Goal: Task Accomplishment & Management: Complete application form

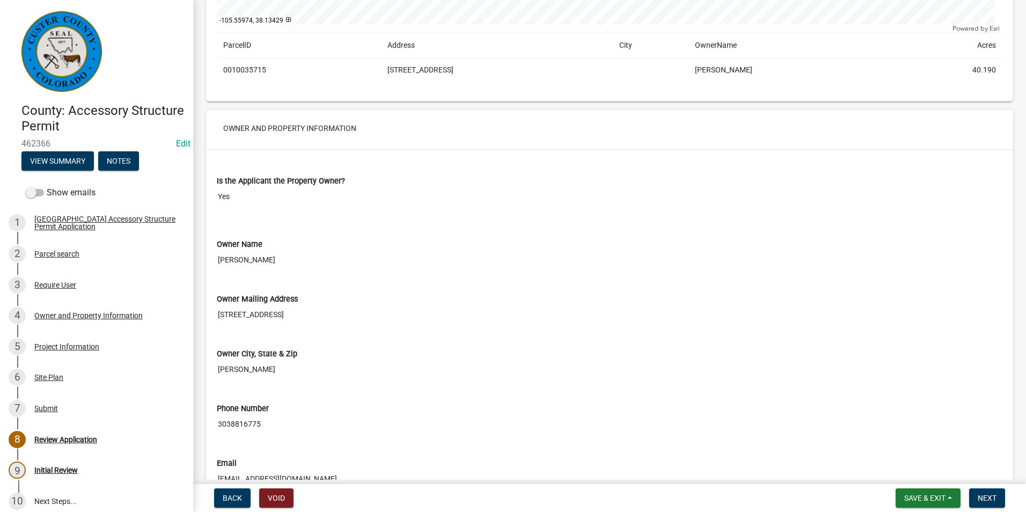
scroll to position [483, 0]
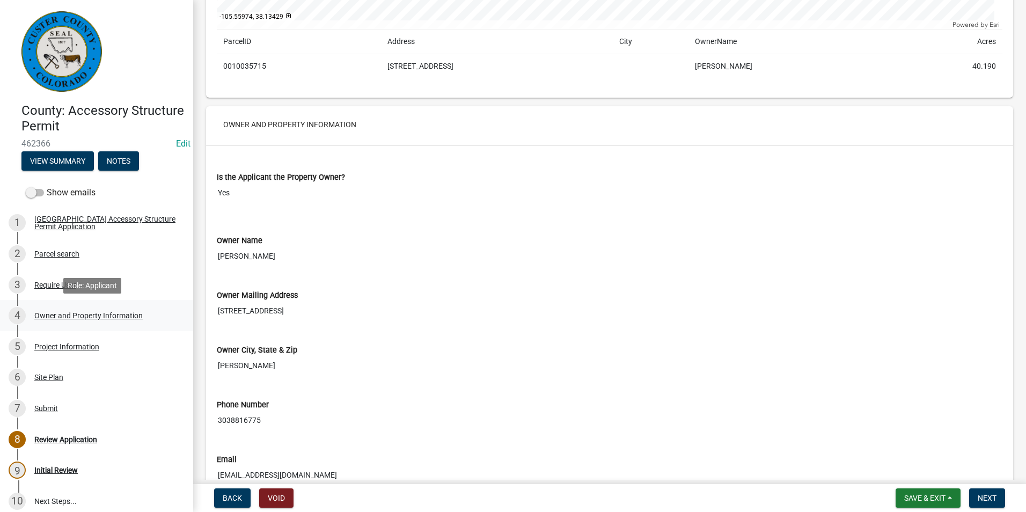
click at [57, 319] on div "Owner and Property Information" at bounding box center [88, 316] width 108 height 8
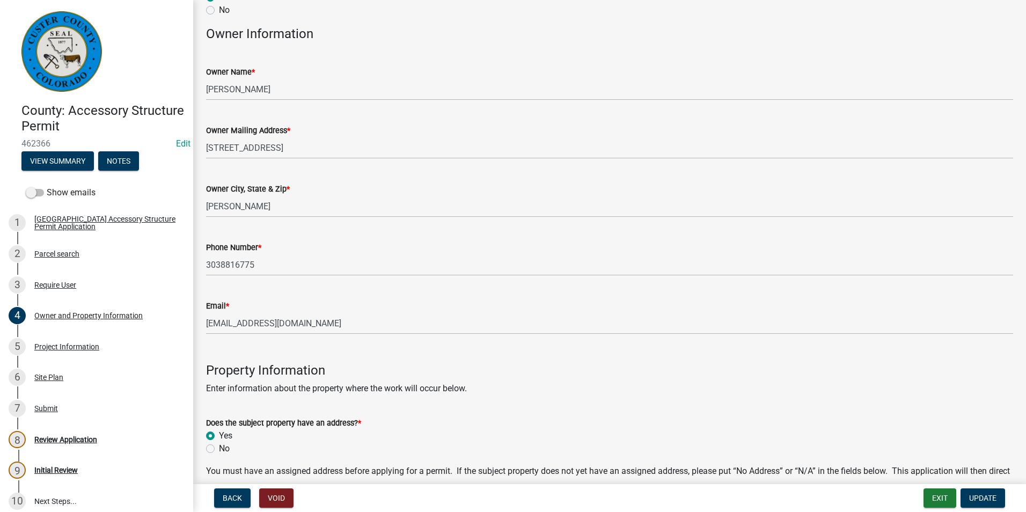
scroll to position [107, 0]
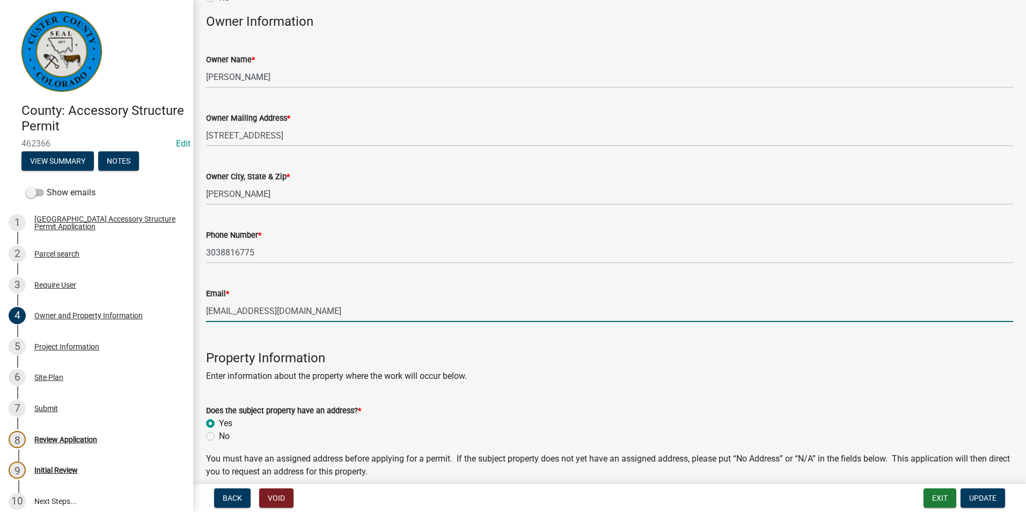
drag, startPoint x: 271, startPoint y: 316, endPoint x: 205, endPoint y: 313, distance: 66.6
click at [205, 316] on div "Email * 69greent@q.com" at bounding box center [609, 297] width 823 height 50
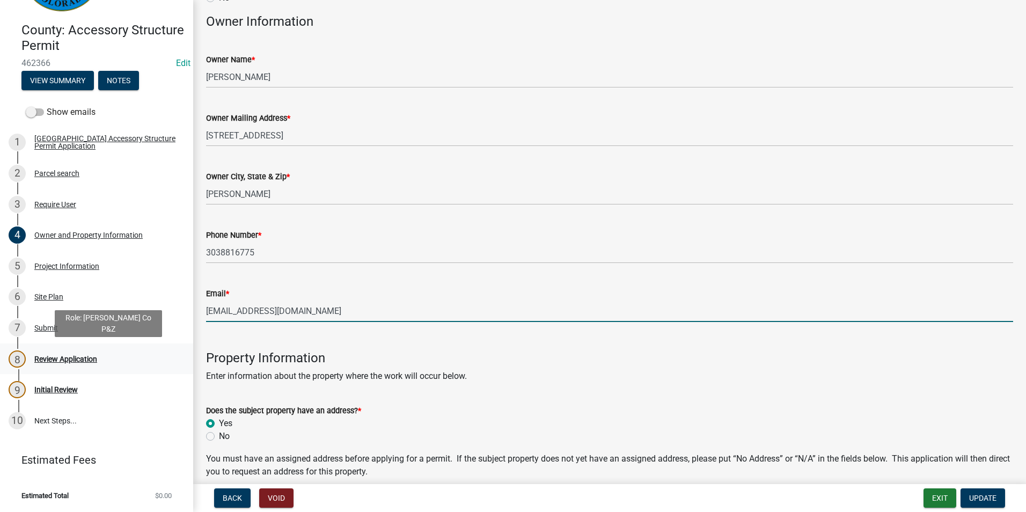
click at [59, 359] on div "Review Application" at bounding box center [65, 359] width 63 height 8
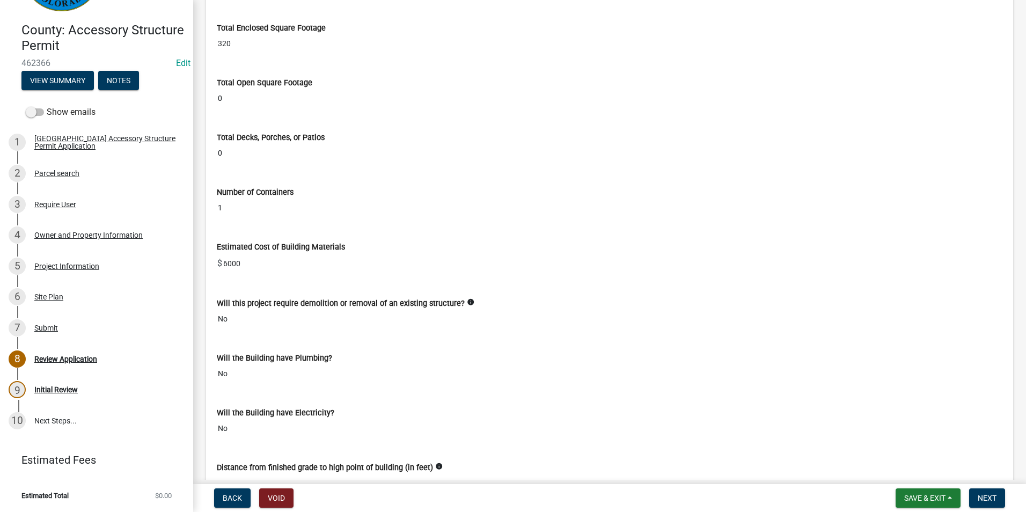
scroll to position [1879, 0]
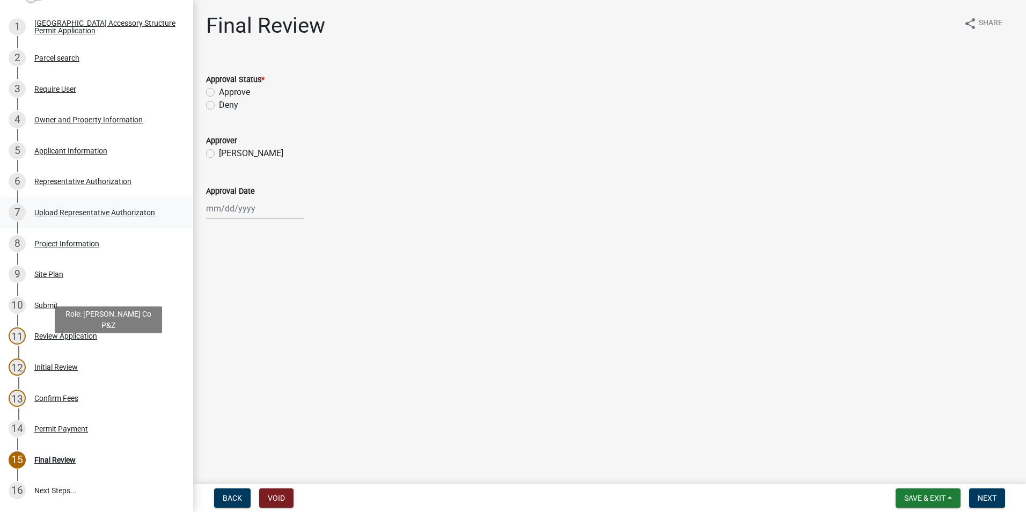
scroll to position [215, 0]
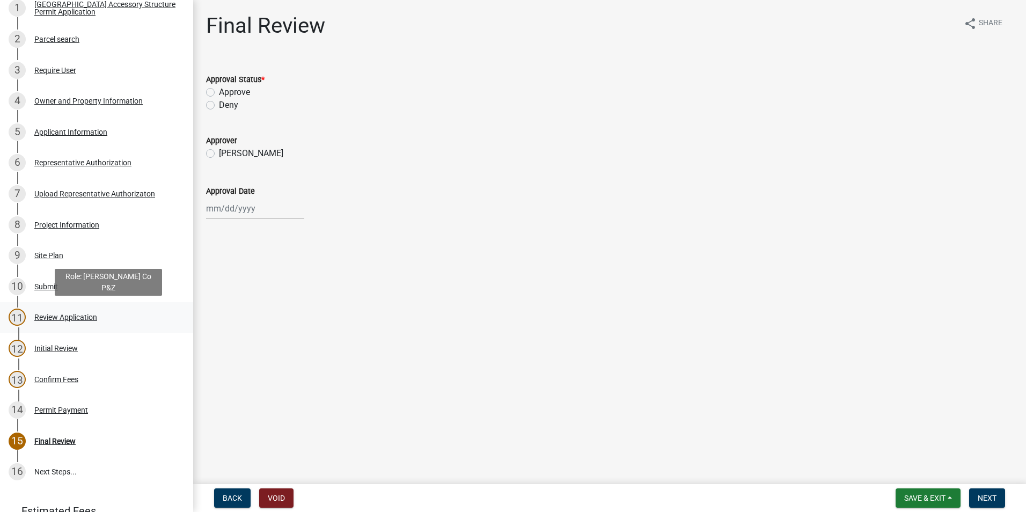
click at [48, 315] on div "Review Application" at bounding box center [65, 317] width 63 height 8
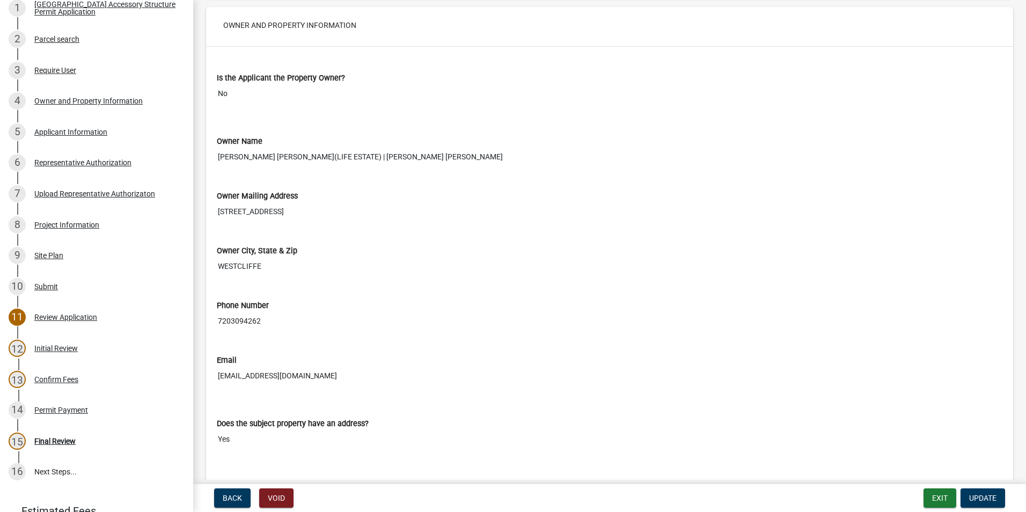
scroll to position [590, 0]
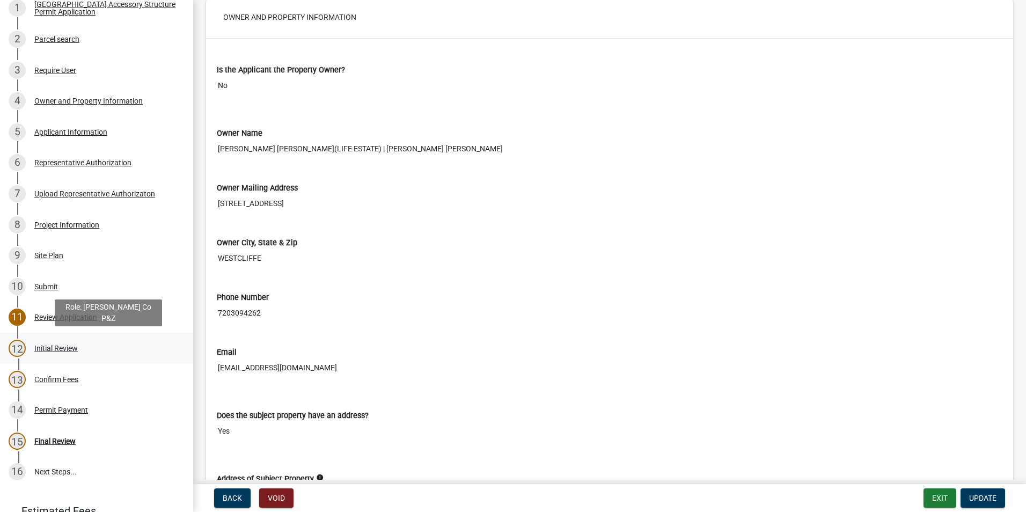
click at [64, 346] on div "Initial Review" at bounding box center [55, 349] width 43 height 8
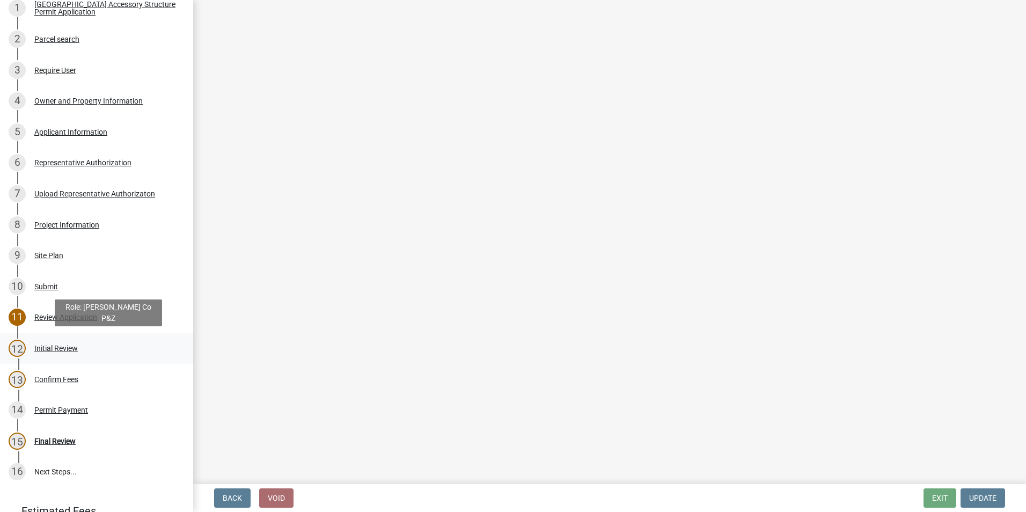
scroll to position [0, 0]
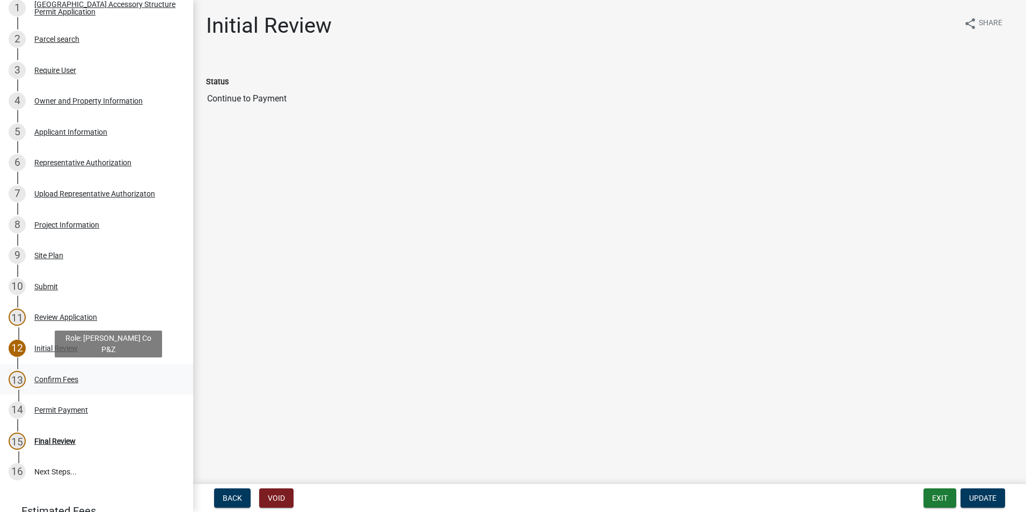
click at [54, 380] on div "Confirm Fees" at bounding box center [56, 380] width 44 height 8
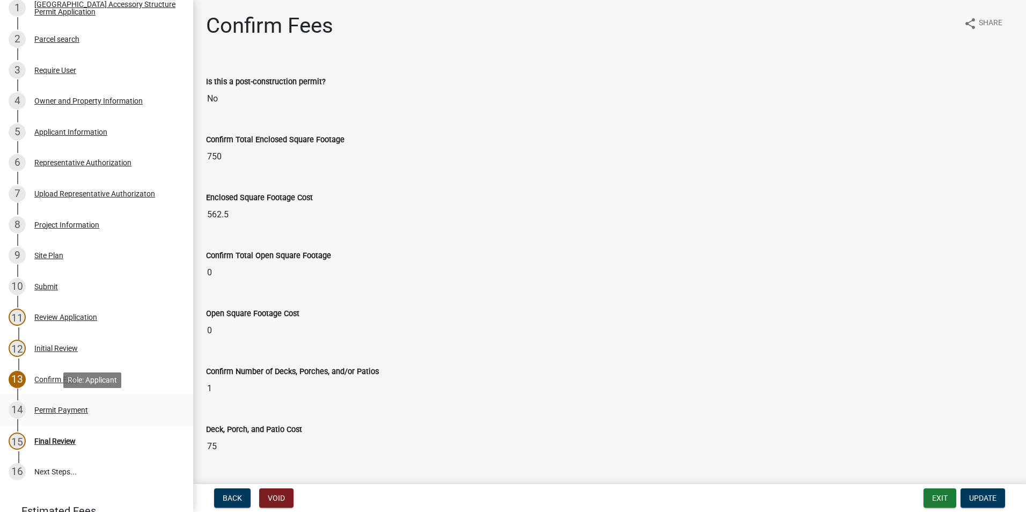
click at [43, 409] on div "Permit Payment" at bounding box center [61, 410] width 54 height 8
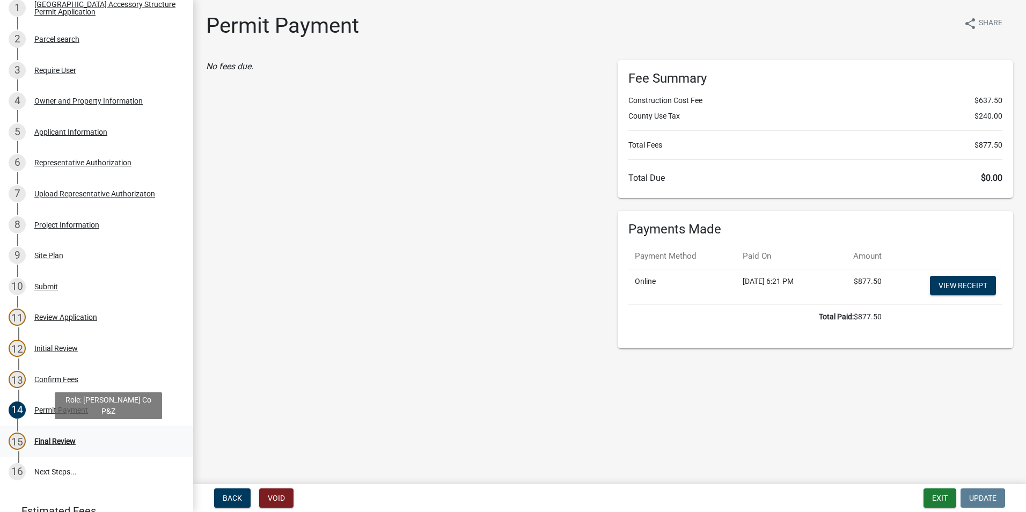
click at [62, 443] on div "Final Review" at bounding box center [54, 442] width 41 height 8
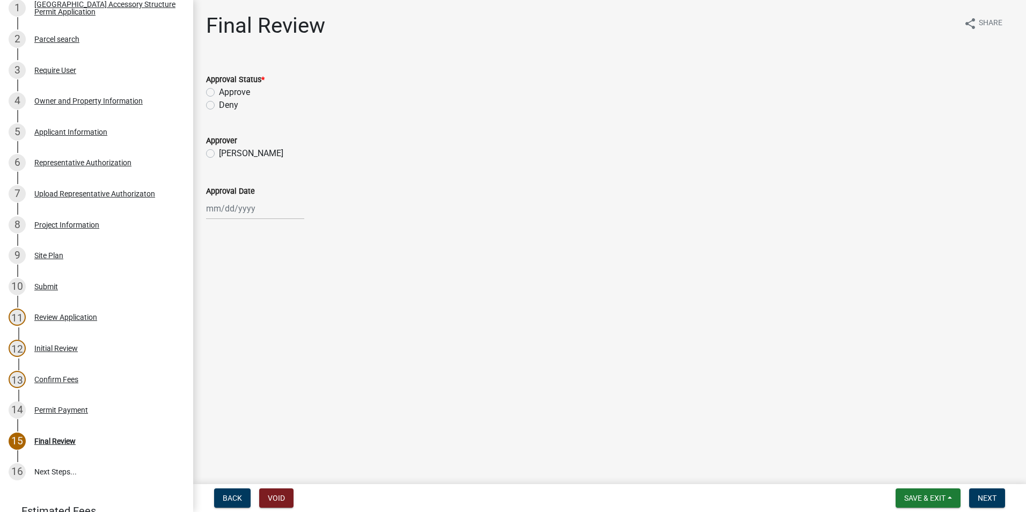
click at [219, 93] on label "Approve" at bounding box center [234, 92] width 31 height 13
click at [219, 93] on input "Approve" at bounding box center [222, 89] width 7 height 7
radio input "true"
click at [219, 152] on label "[PERSON_NAME]" at bounding box center [251, 153] width 64 height 13
click at [219, 152] on input "[PERSON_NAME]" at bounding box center [222, 150] width 7 height 7
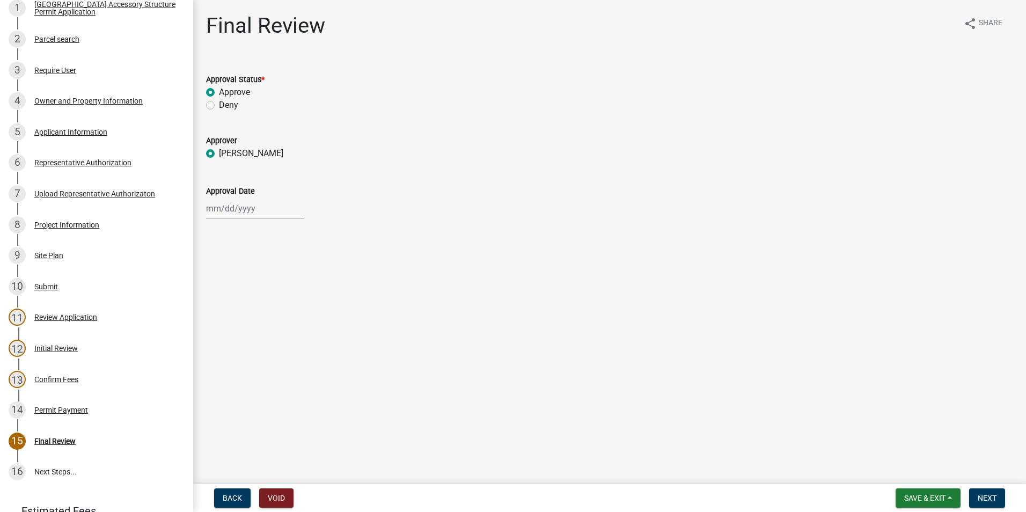
radio input "true"
click at [226, 212] on div at bounding box center [255, 209] width 98 height 22
select select "8"
select select "2025"
click at [234, 301] on div "12" at bounding box center [233, 299] width 17 height 17
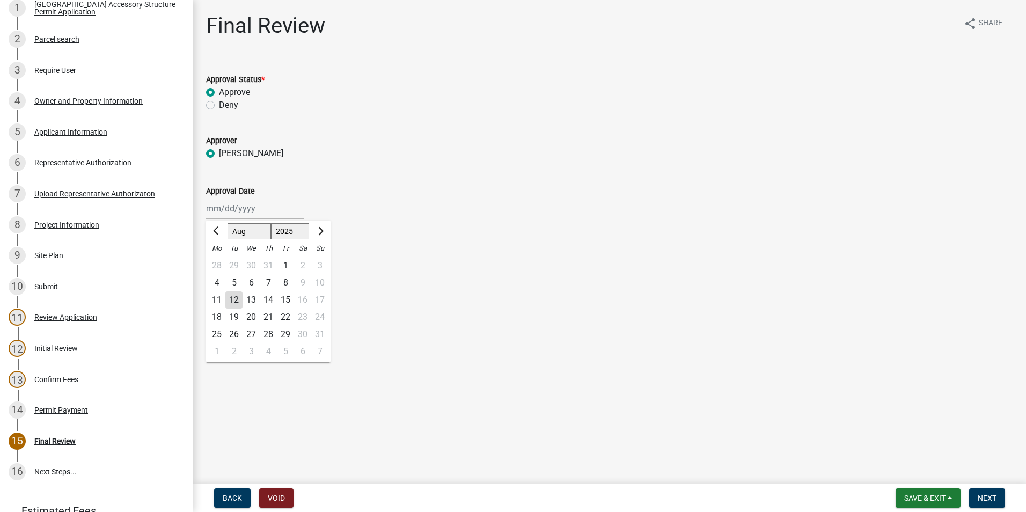
type input "[DATE]"
click at [981, 495] on span "Next" at bounding box center [987, 498] width 19 height 9
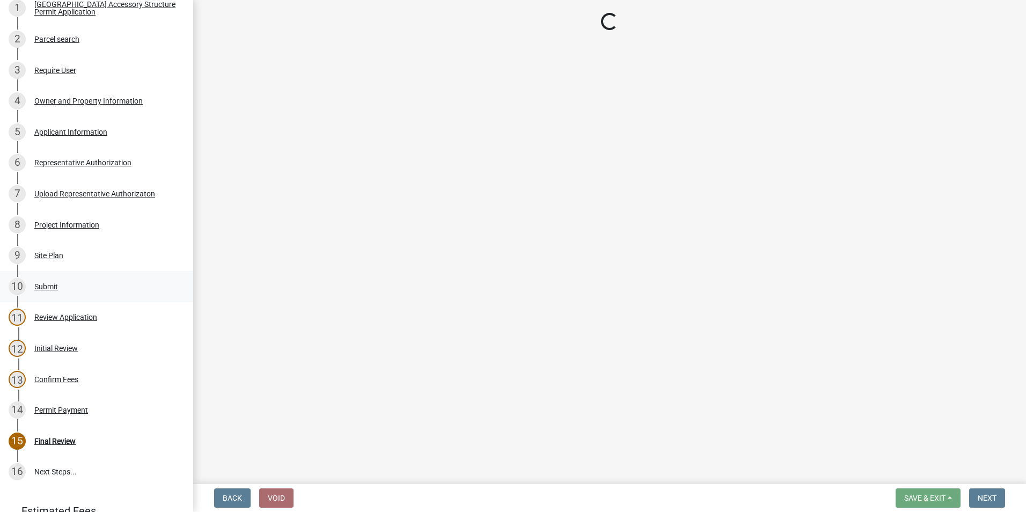
scroll to position [307, 0]
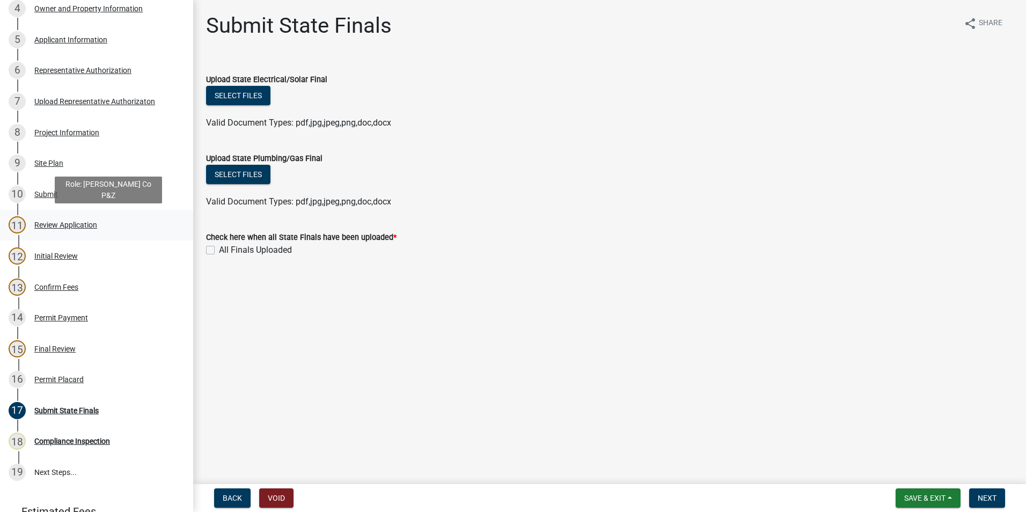
click at [42, 223] on div "Review Application" at bounding box center [65, 225] width 63 height 8
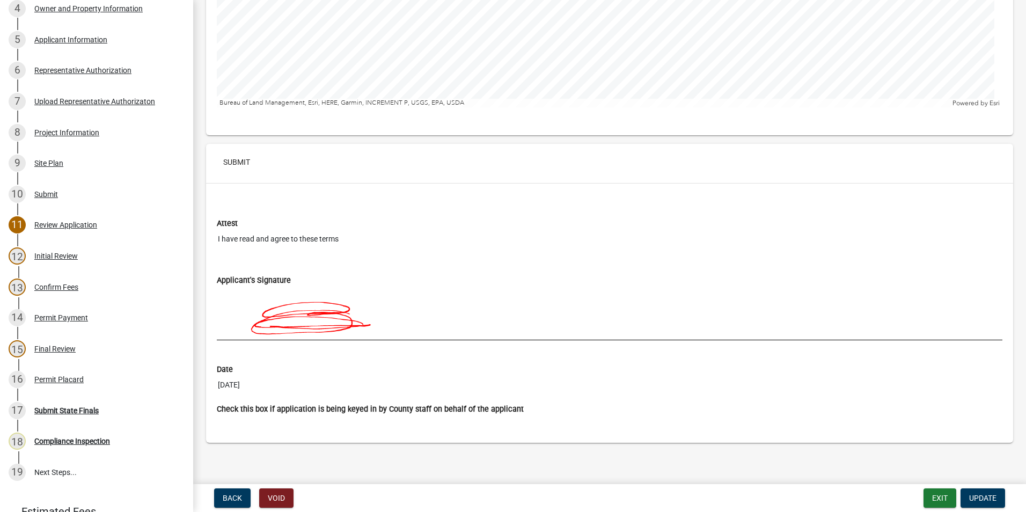
scroll to position [4118, 0]
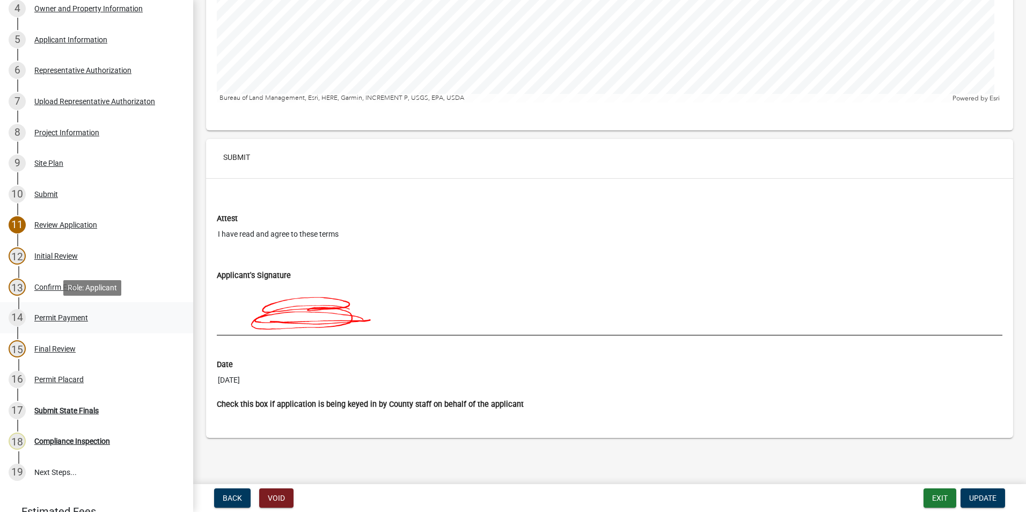
click at [51, 319] on div "Permit Payment" at bounding box center [61, 318] width 54 height 8
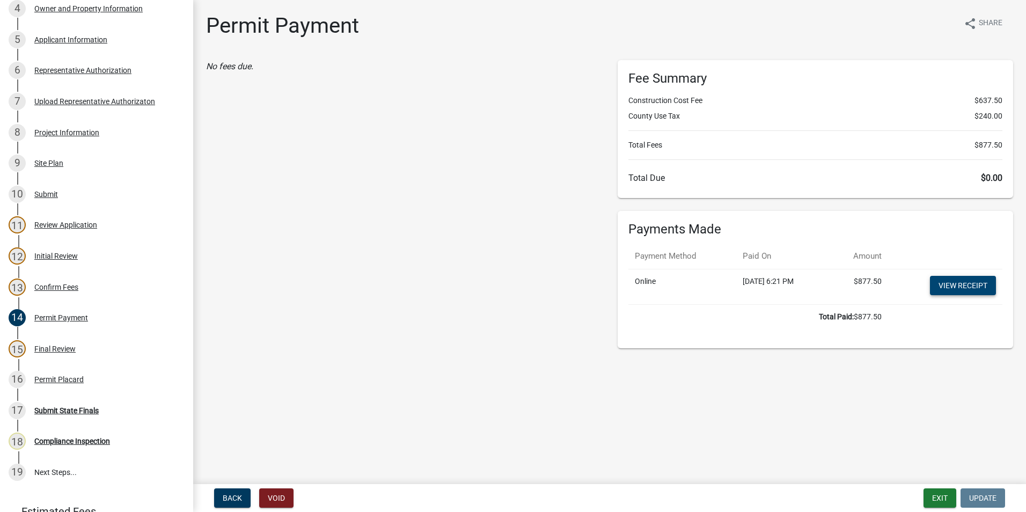
click at [966, 287] on link "View receipt" at bounding box center [963, 285] width 66 height 19
